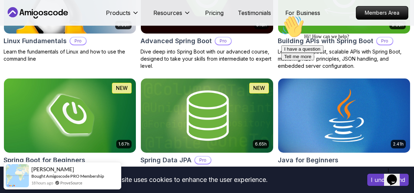
scroll to position [321, 0]
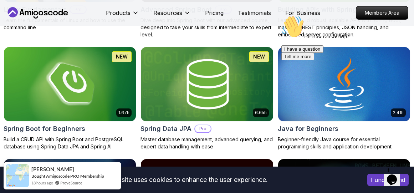
drag, startPoint x: 399, startPoint y: 90, endPoint x: 567, endPoint y: 136, distance: 174.7
click at [282, 15] on icon "Chat attention grabber" at bounding box center [282, 15] width 0 height 0
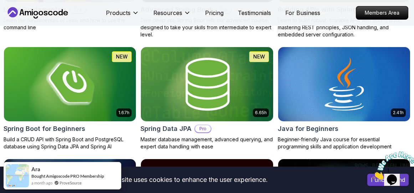
click at [198, 84] on img at bounding box center [207, 84] width 139 height 78
click at [175, 130] on h2 "Spring Data JPA" at bounding box center [166, 129] width 51 height 10
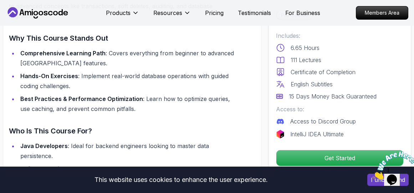
scroll to position [500, 0]
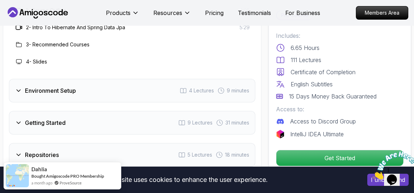
click at [27, 86] on h3 "Environment Setup" at bounding box center [50, 90] width 51 height 9
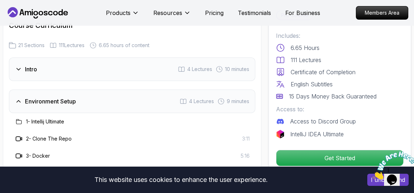
scroll to position [963, 0]
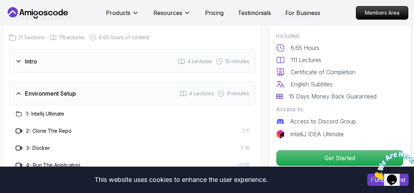
click at [55, 89] on h3 "Environment Setup" at bounding box center [50, 93] width 51 height 9
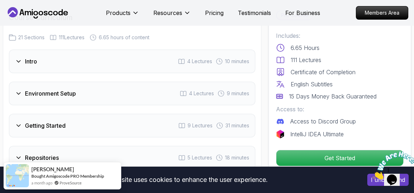
click at [35, 121] on h3 "Getting Started" at bounding box center [45, 125] width 41 height 9
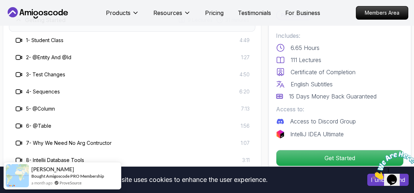
scroll to position [1106, 0]
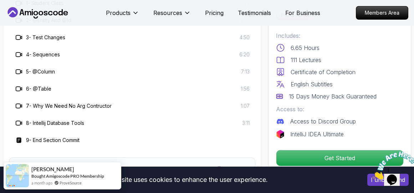
click at [41, 115] on div "8 - Intellij Database Tools 3:11" at bounding box center [132, 123] width 247 height 17
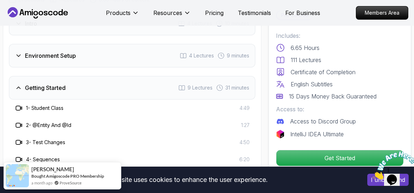
scroll to position [999, 0]
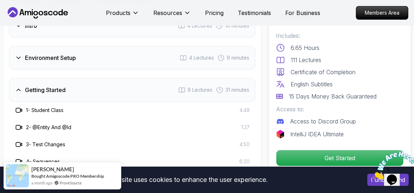
click at [51, 86] on h3 "Getting Started" at bounding box center [45, 90] width 41 height 9
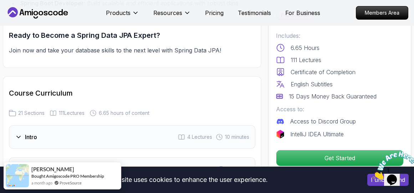
scroll to position [892, 0]
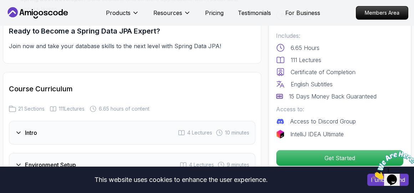
click at [39, 121] on div "Intro 4 Lectures 10 minutes" at bounding box center [132, 133] width 247 height 24
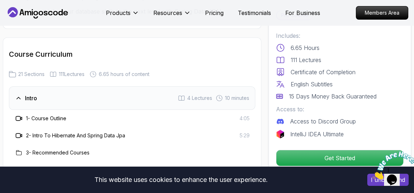
scroll to position [963, 0]
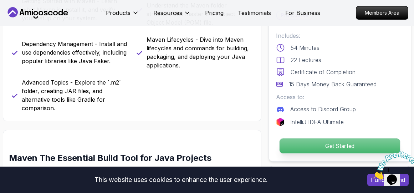
click at [335, 146] on p "Get Started" at bounding box center [340, 145] width 121 height 15
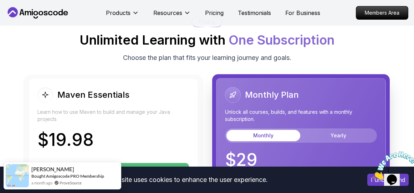
scroll to position [1145, 0]
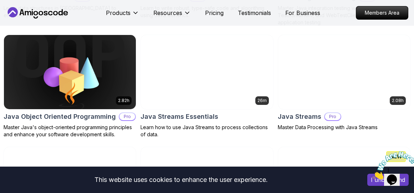
scroll to position [321, 0]
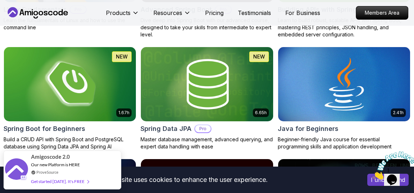
click at [87, 89] on img at bounding box center [70, 84] width 139 height 78
